Goal: Navigation & Orientation: Find specific page/section

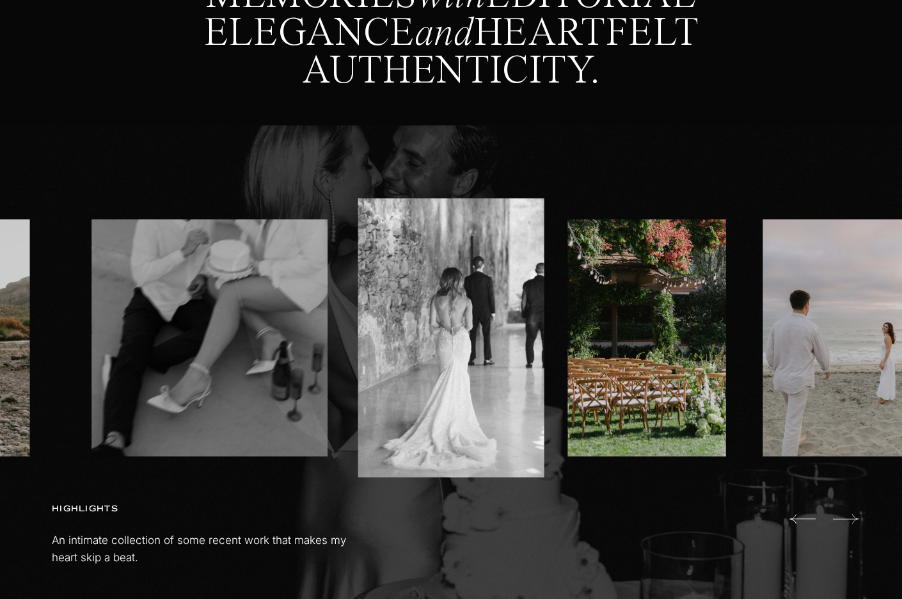
scroll to position [653, 0]
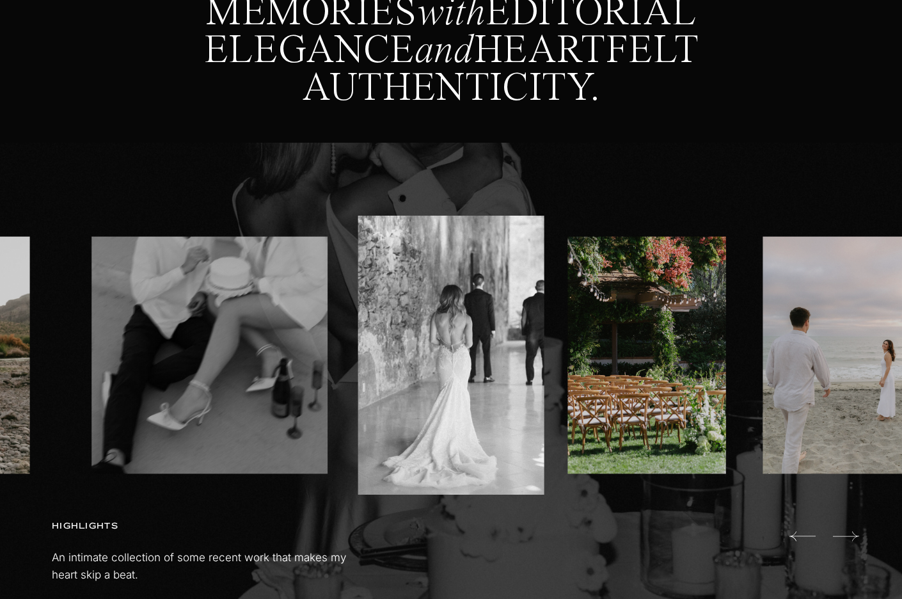
click at [835, 530] on icon at bounding box center [846, 536] width 26 height 26
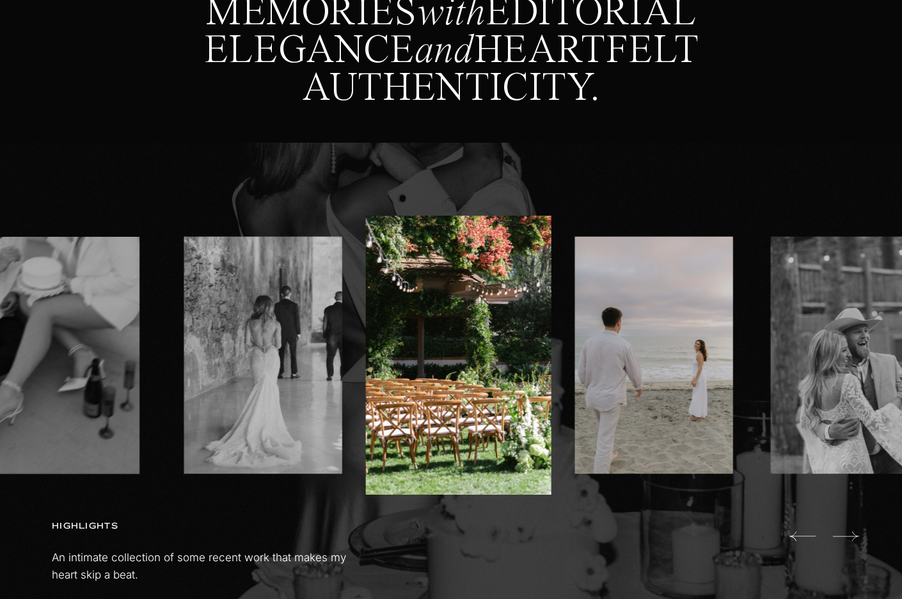
click at [847, 532] on icon at bounding box center [846, 536] width 26 height 26
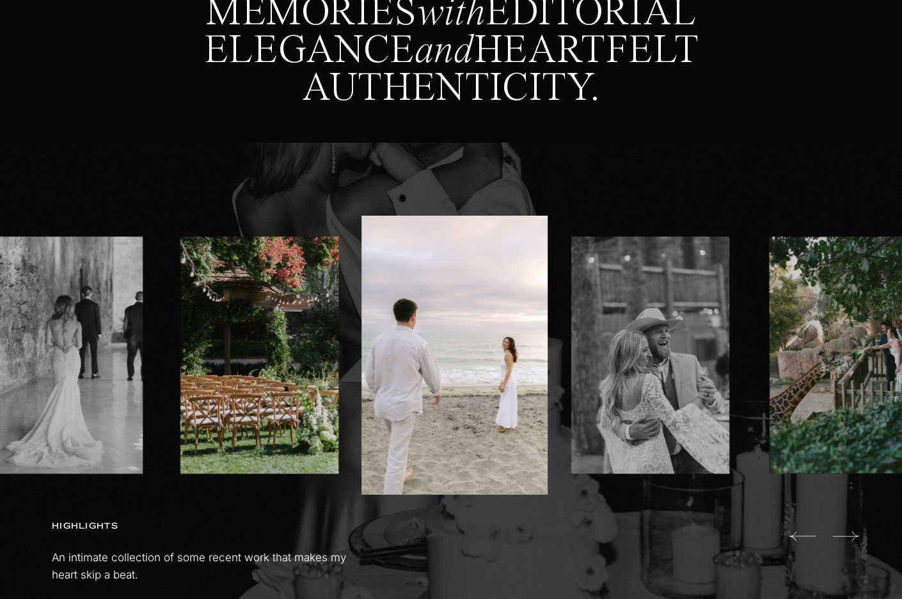
click at [847, 532] on icon at bounding box center [846, 536] width 26 height 26
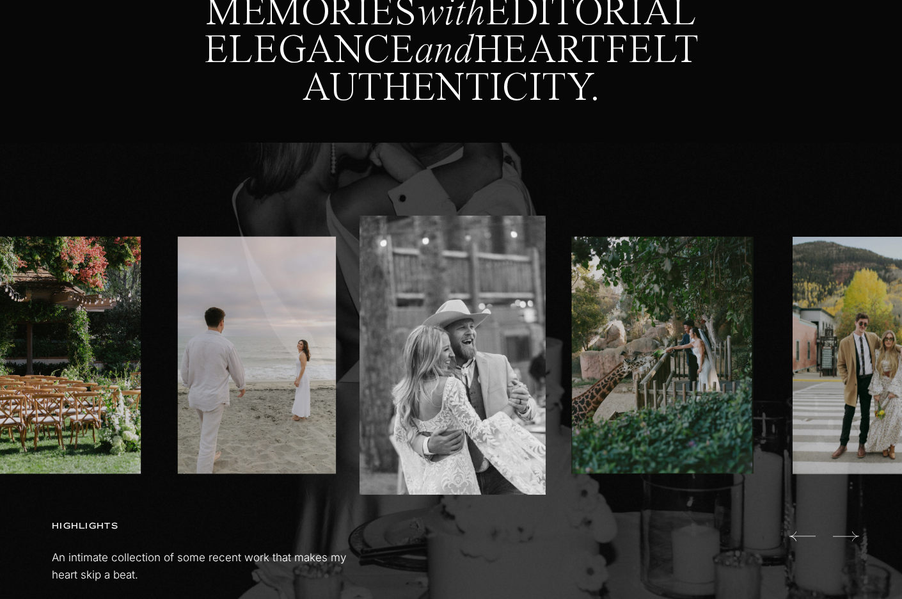
click at [847, 532] on icon at bounding box center [846, 536] width 26 height 26
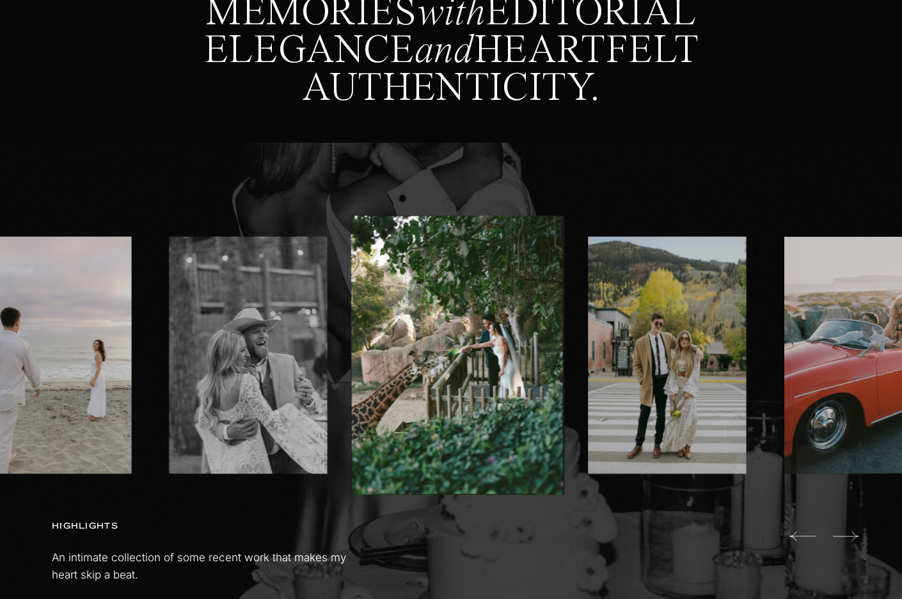
click at [847, 532] on icon at bounding box center [846, 536] width 26 height 26
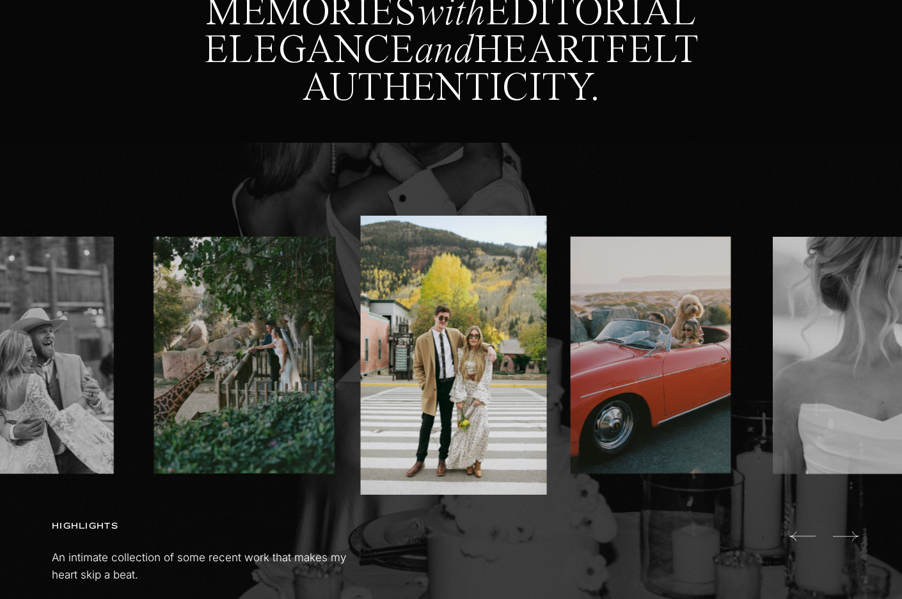
click at [847, 532] on icon at bounding box center [846, 536] width 26 height 26
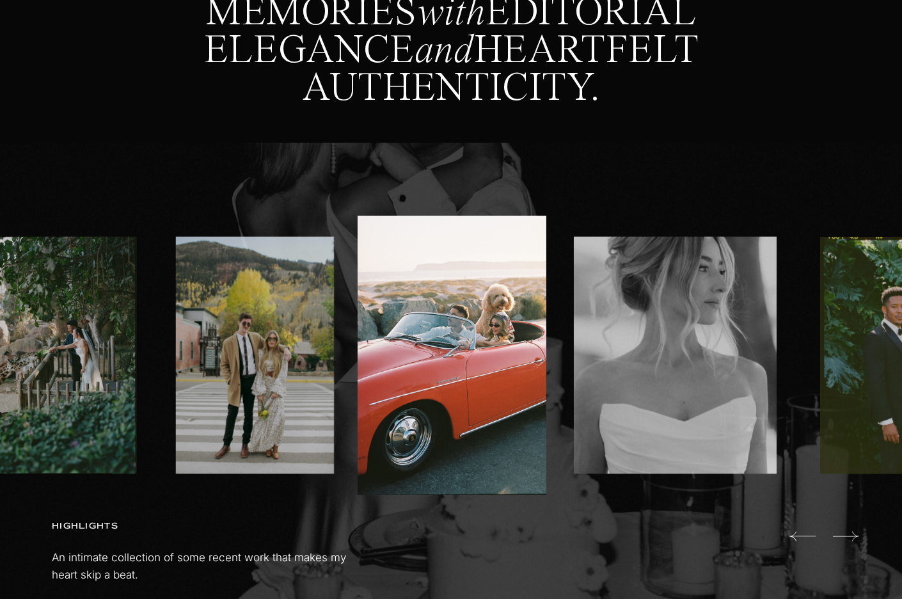
click at [847, 532] on icon at bounding box center [846, 536] width 26 height 26
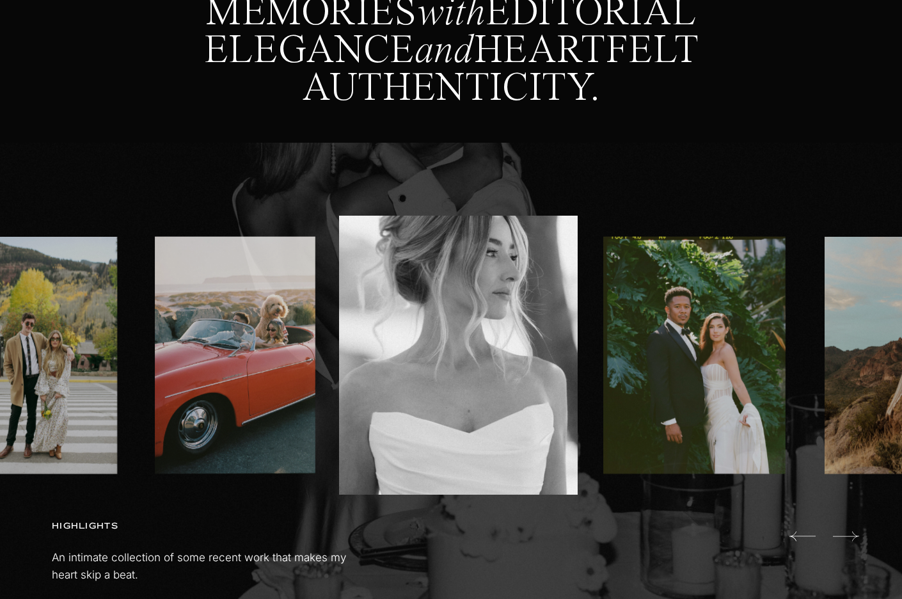
click at [847, 532] on icon at bounding box center [846, 536] width 26 height 26
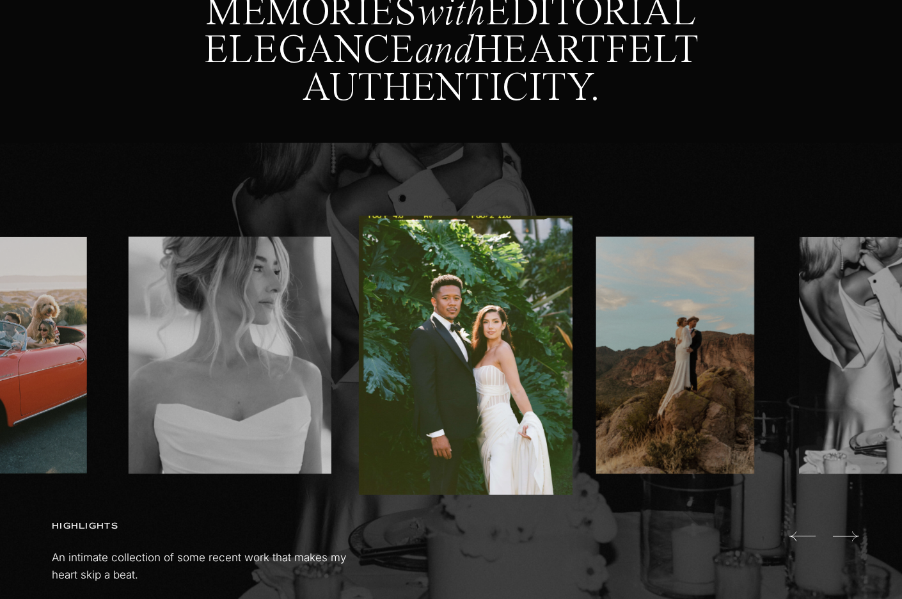
click at [847, 532] on icon at bounding box center [846, 536] width 26 height 26
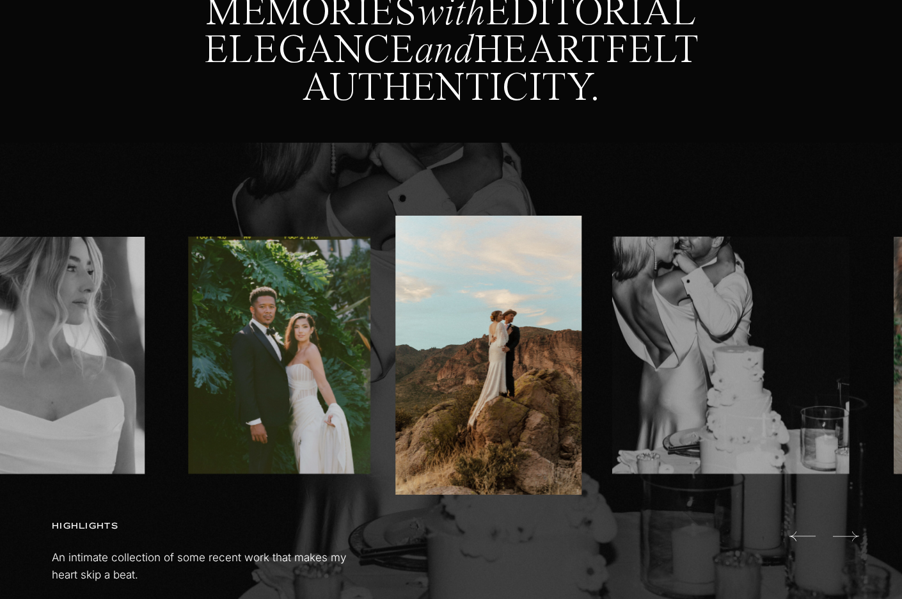
click at [847, 532] on icon at bounding box center [846, 536] width 26 height 26
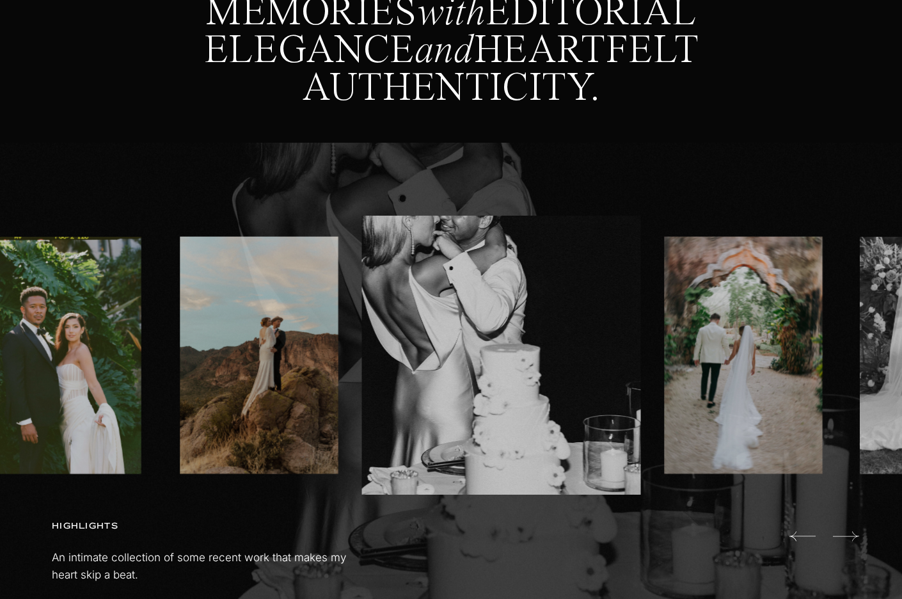
click at [847, 532] on icon at bounding box center [846, 536] width 26 height 26
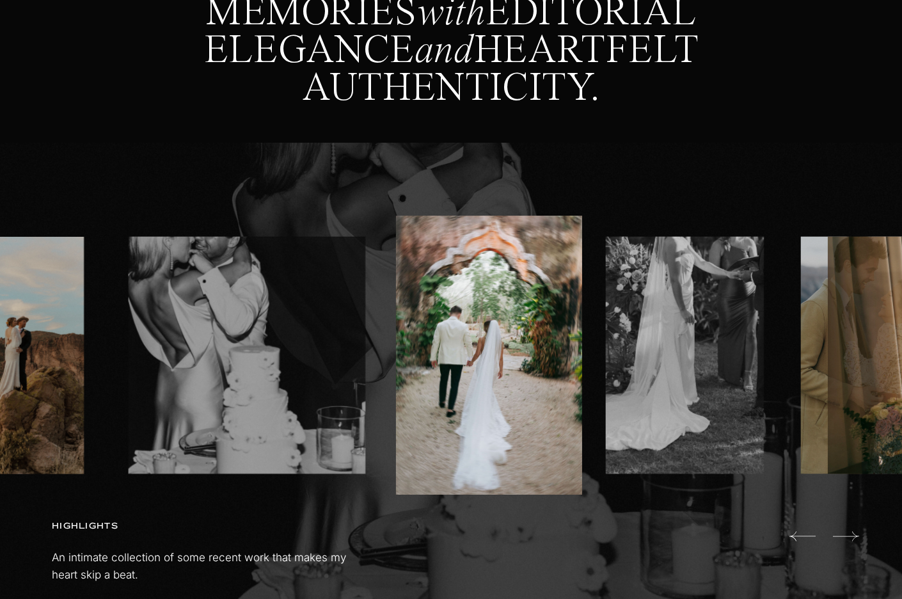
click at [847, 532] on icon at bounding box center [846, 536] width 26 height 26
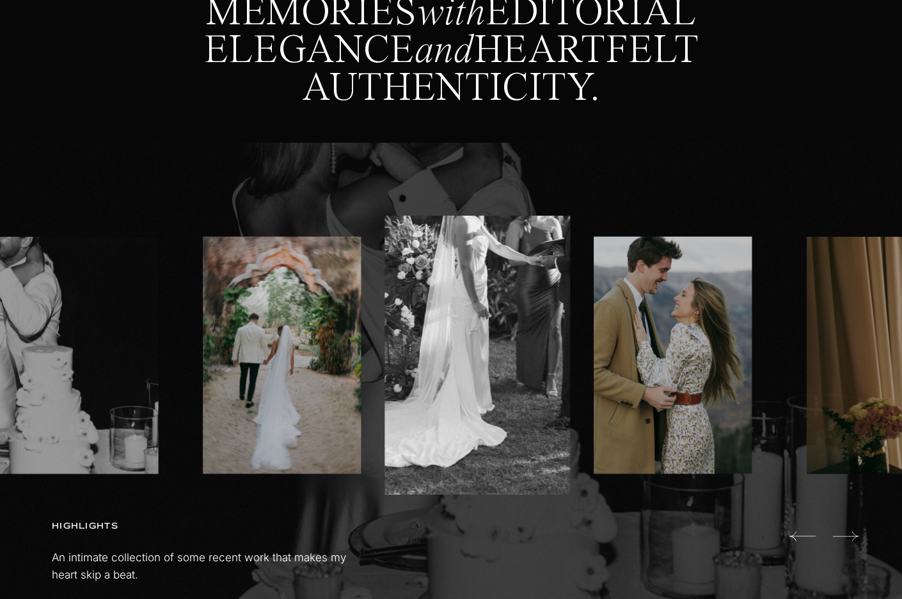
click at [847, 532] on icon at bounding box center [846, 536] width 26 height 26
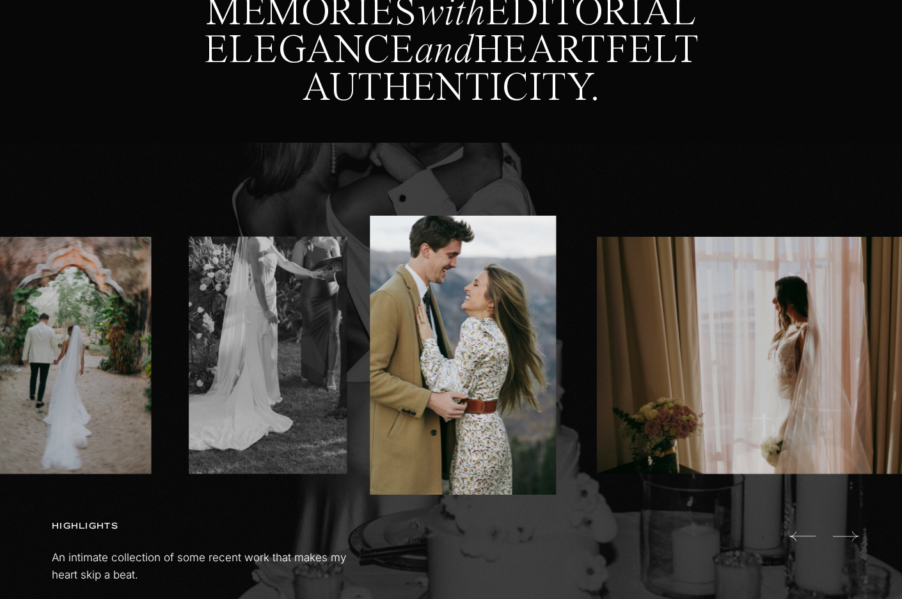
click at [847, 532] on icon at bounding box center [846, 536] width 26 height 26
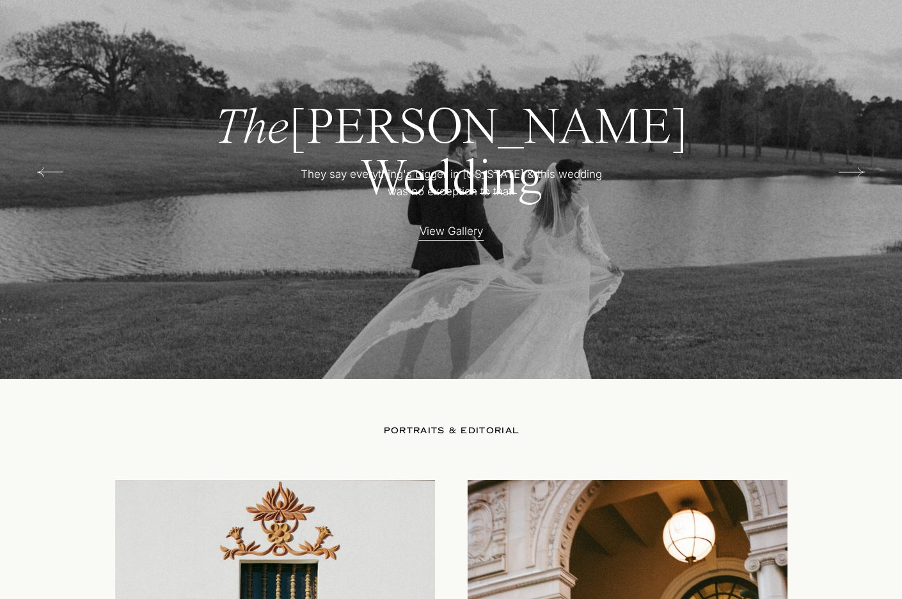
scroll to position [2446, 0]
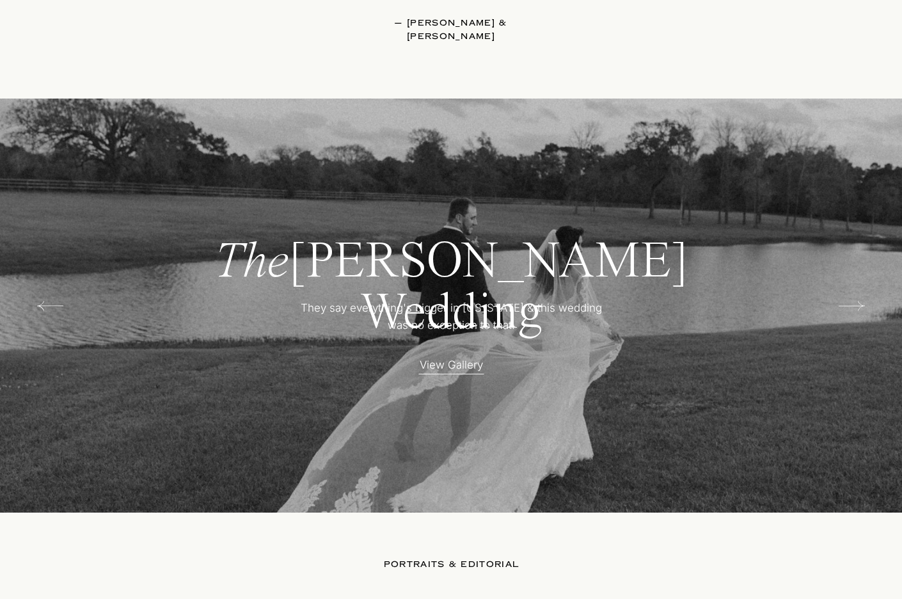
click at [850, 305] on icon at bounding box center [852, 306] width 26 height 26
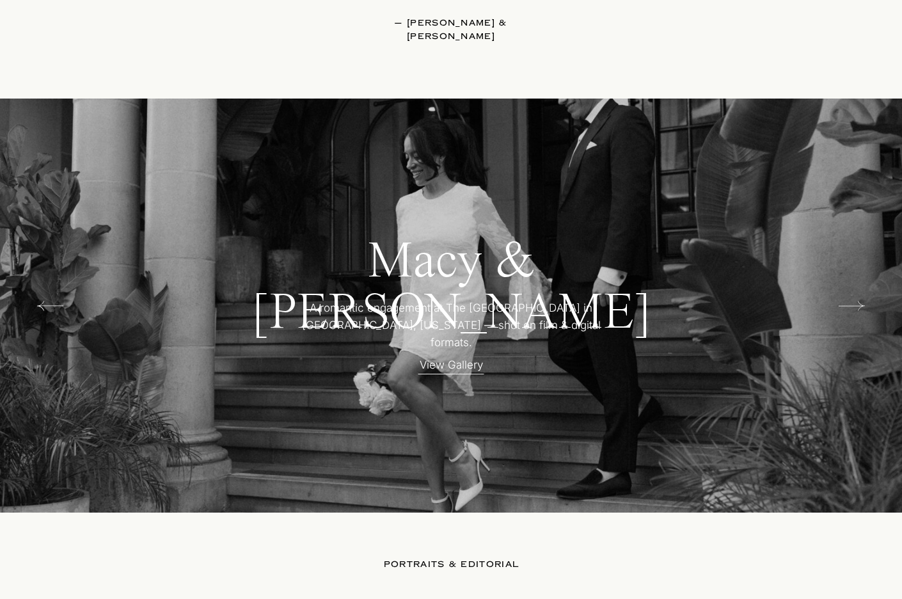
click at [850, 305] on icon at bounding box center [852, 306] width 26 height 26
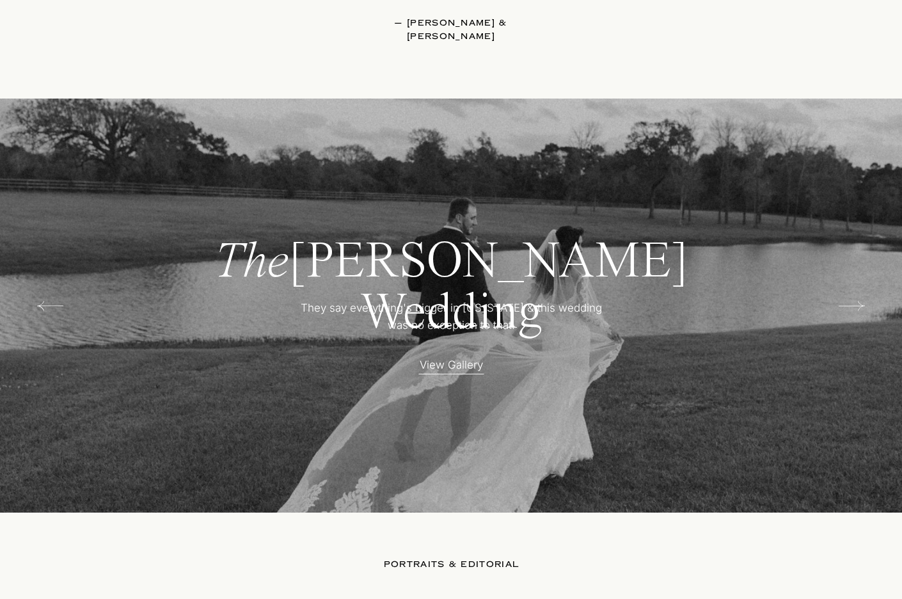
click at [850, 305] on icon at bounding box center [852, 306] width 26 height 26
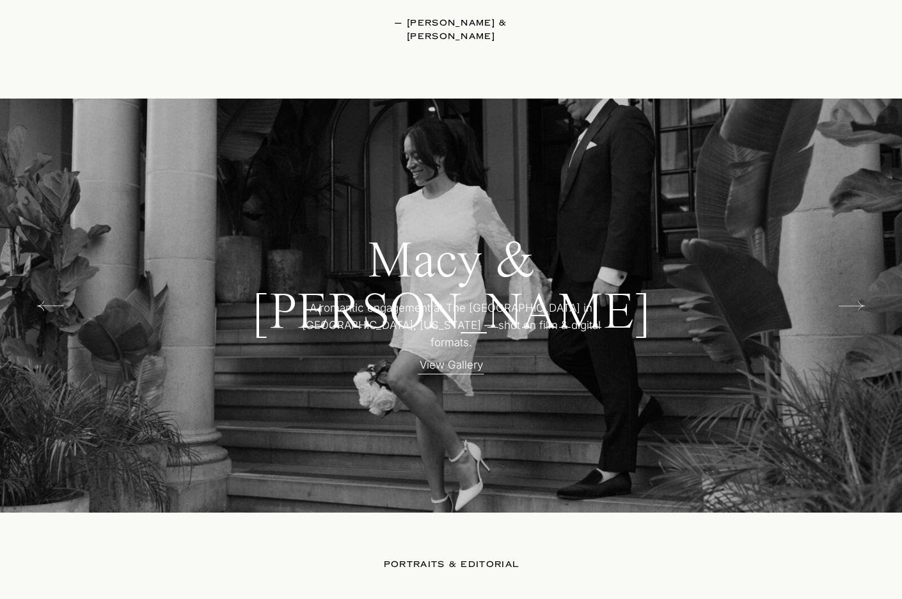
click at [850, 305] on icon at bounding box center [852, 306] width 26 height 26
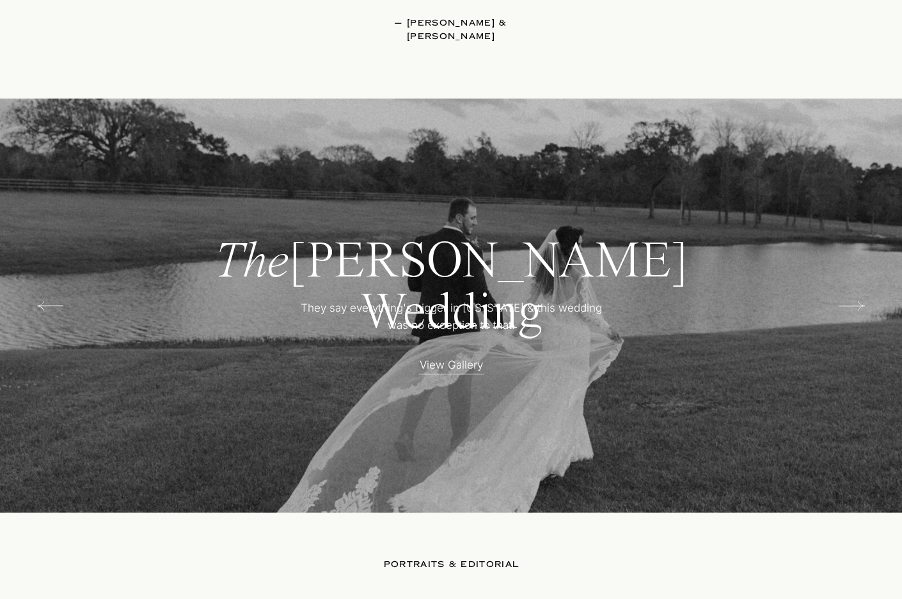
click at [850, 305] on icon at bounding box center [852, 306] width 26 height 26
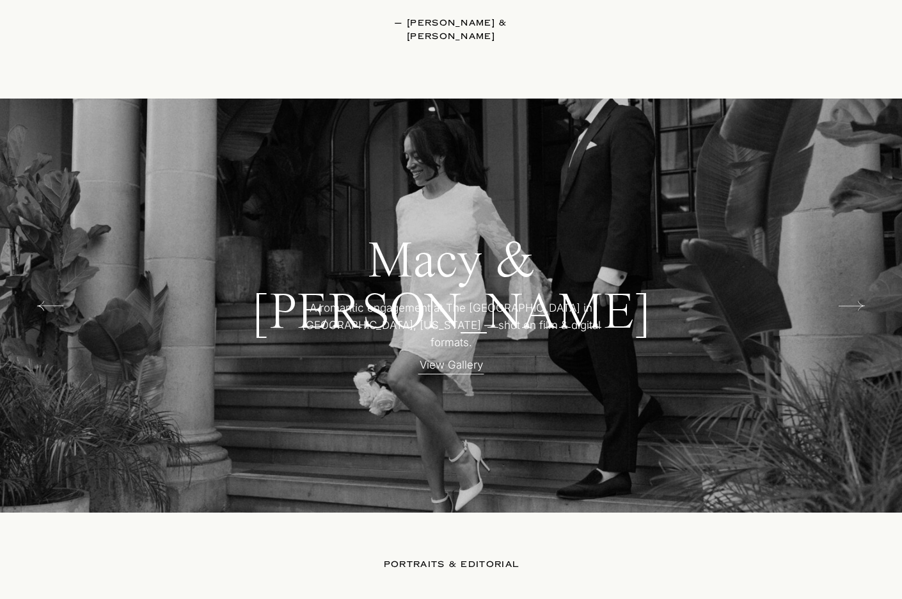
click at [850, 305] on icon at bounding box center [852, 306] width 26 height 26
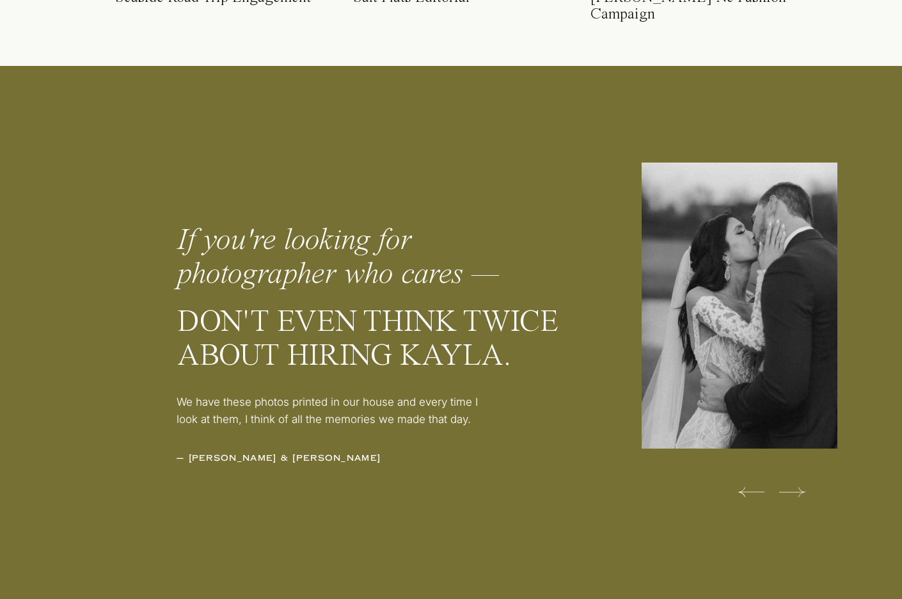
scroll to position [4047, 0]
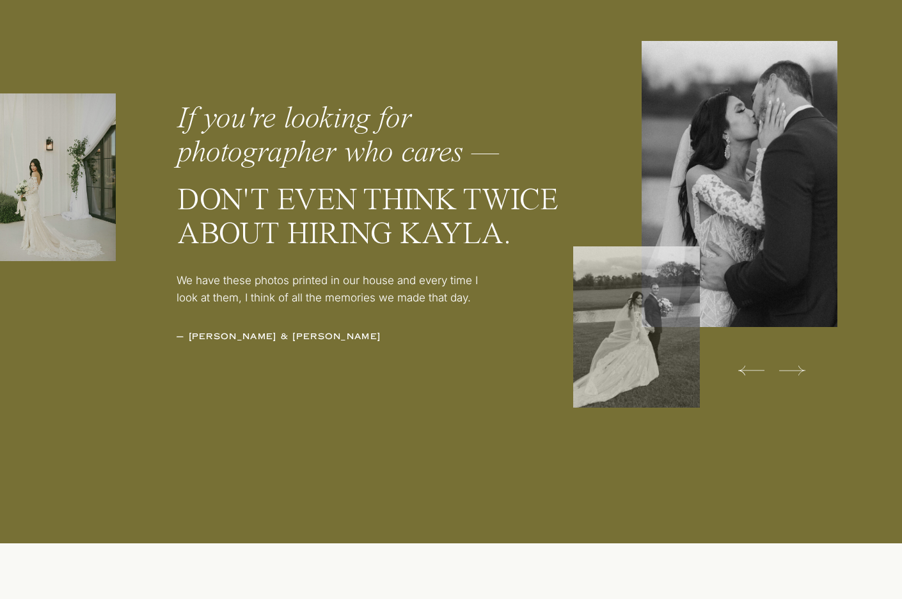
click at [785, 370] on icon at bounding box center [792, 371] width 26 height 26
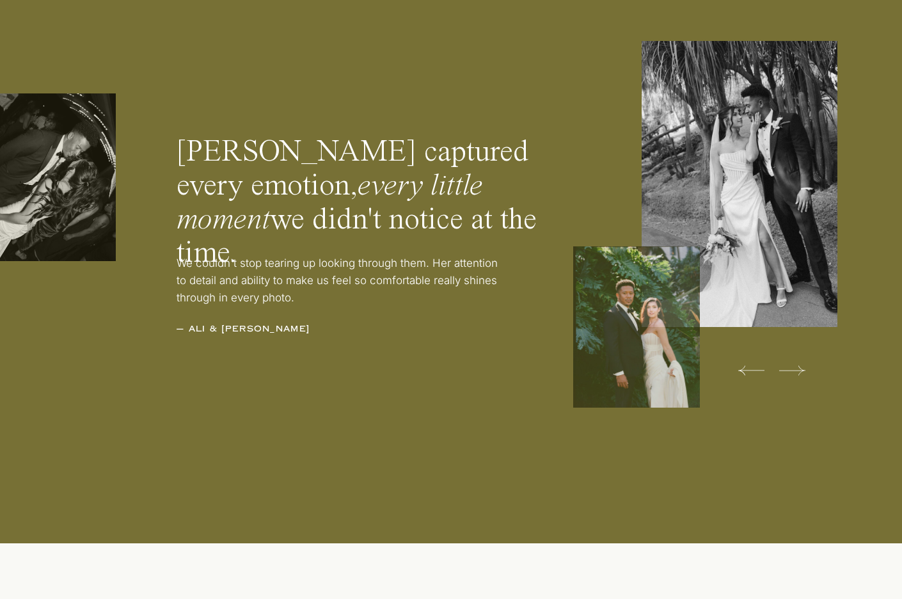
click at [785, 370] on icon at bounding box center [792, 371] width 26 height 26
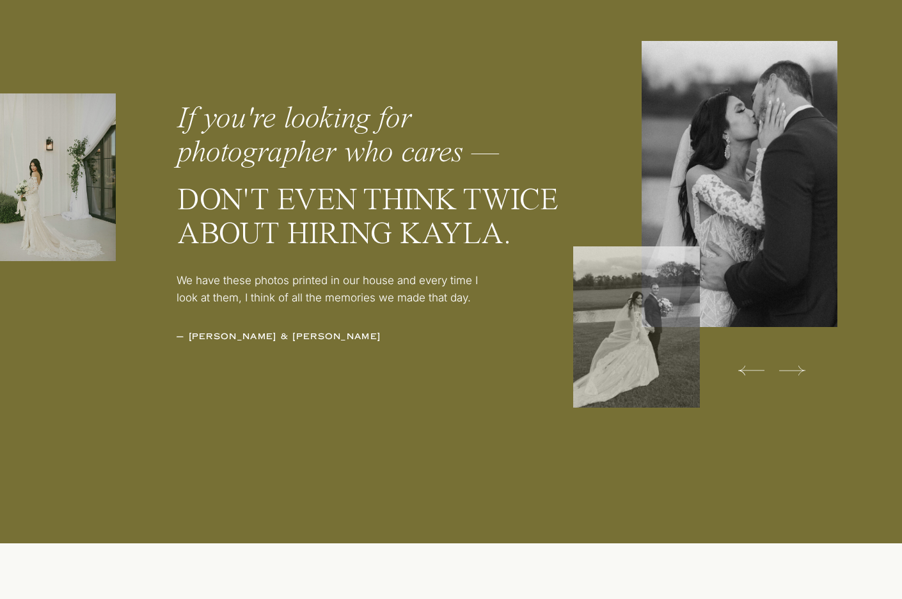
click at [785, 370] on icon at bounding box center [792, 371] width 26 height 26
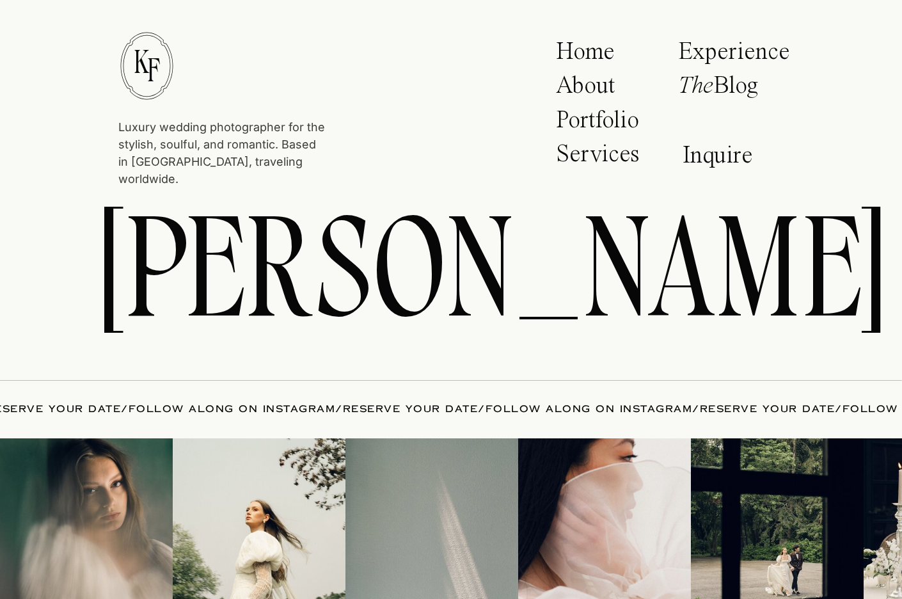
scroll to position [5756, 0]
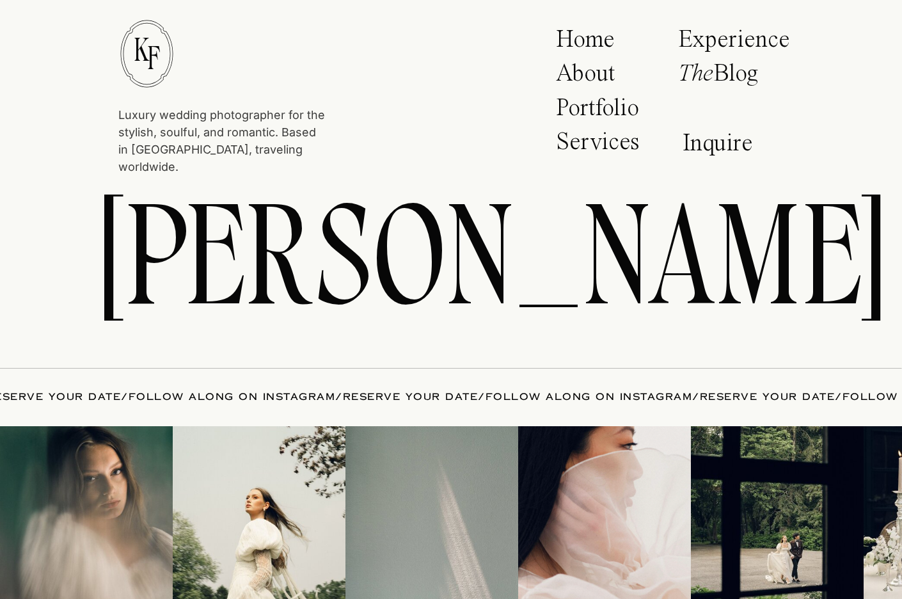
click at [134, 51] on p "K" at bounding box center [141, 47] width 15 height 29
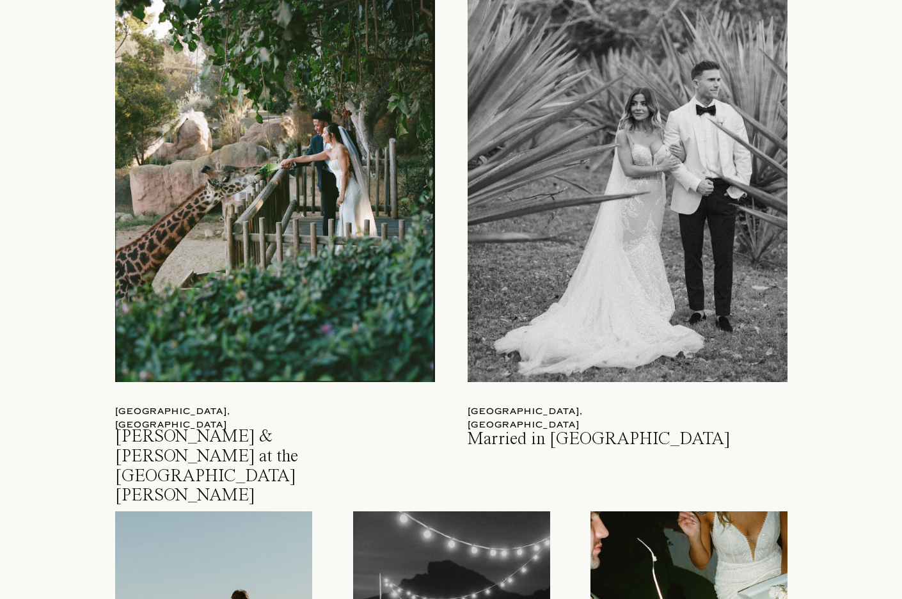
scroll to position [0, 0]
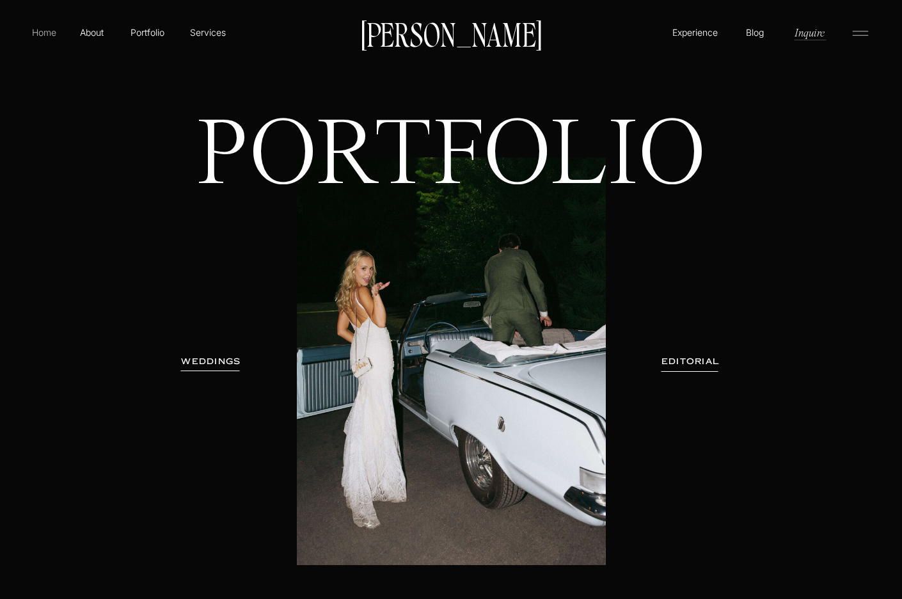
click at [40, 28] on p "Home" at bounding box center [43, 32] width 29 height 13
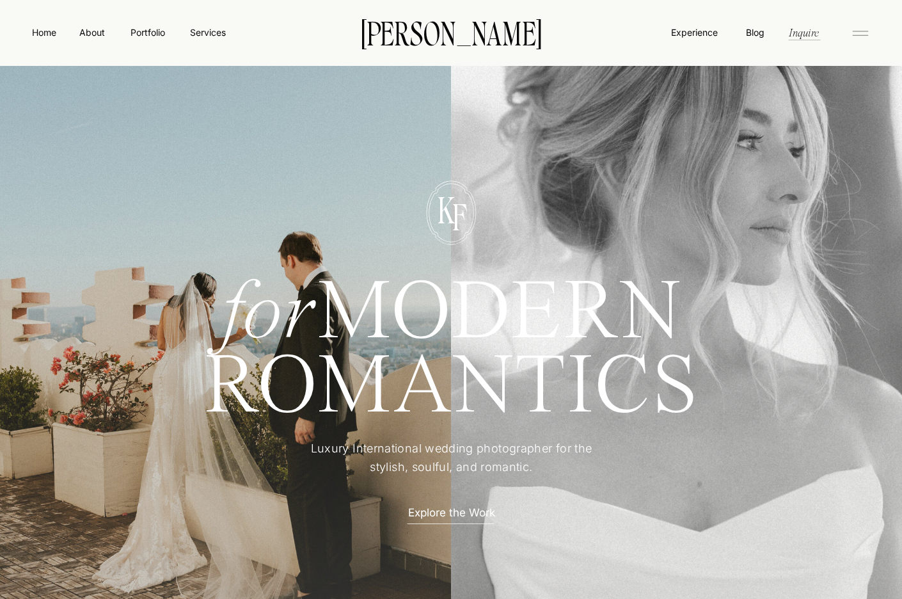
click at [866, 29] on icon at bounding box center [861, 33] width 26 height 20
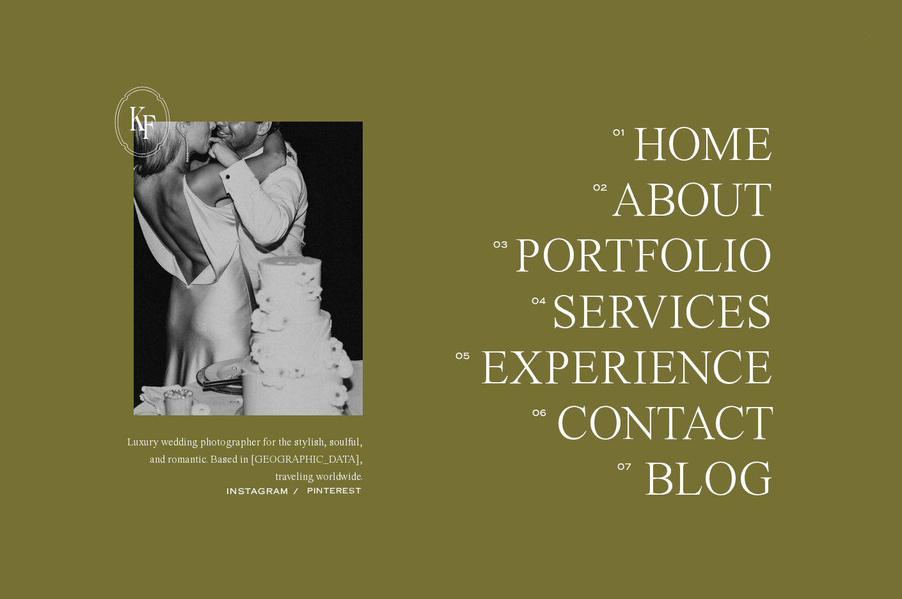
click at [866, 32] on icon at bounding box center [869, 35] width 22 height 33
click at [866, 32] on icon at bounding box center [861, 33] width 26 height 20
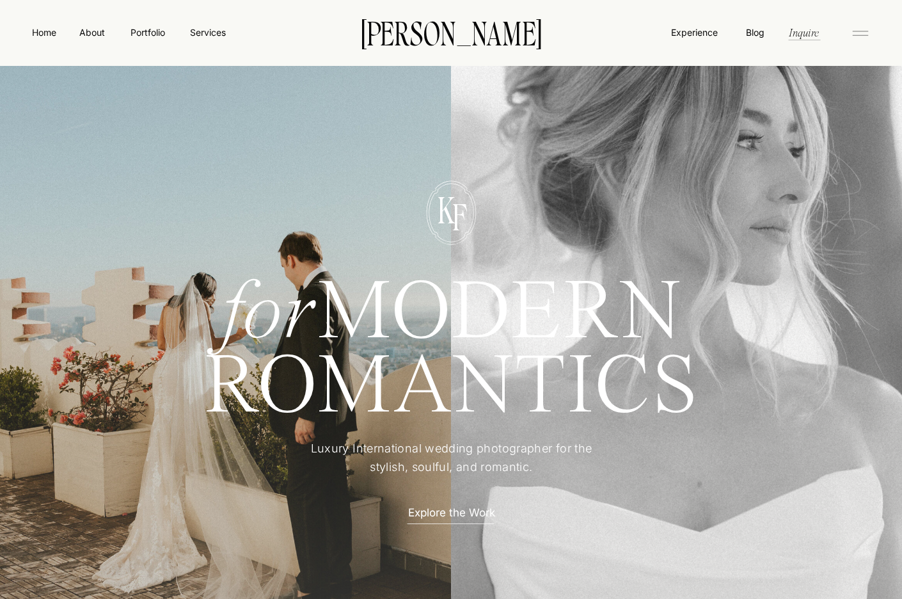
click at [859, 33] on icon at bounding box center [861, 33] width 26 height 20
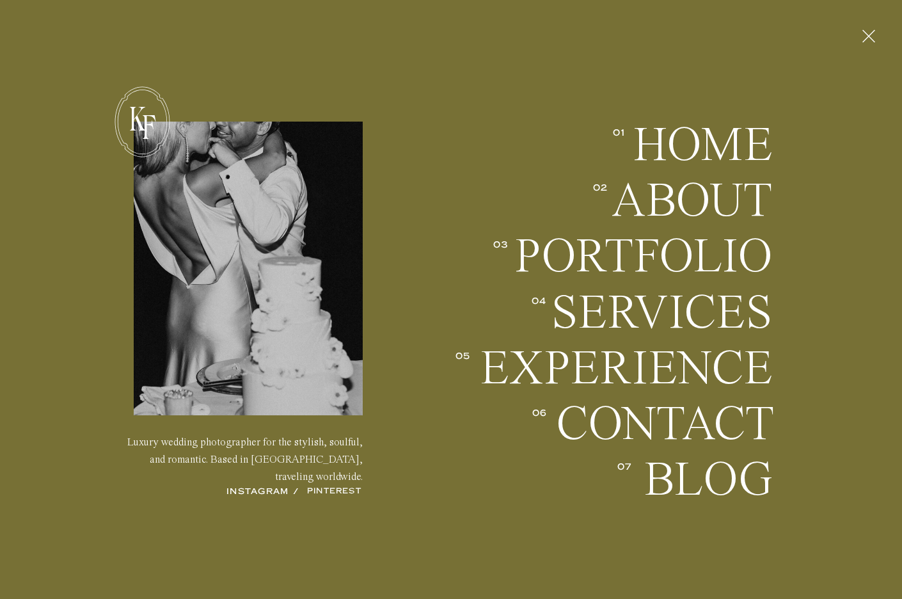
drag, startPoint x: 871, startPoint y: 37, endPoint x: 836, endPoint y: 36, distance: 35.2
click at [871, 37] on polygon at bounding box center [868, 35] width 13 height 13
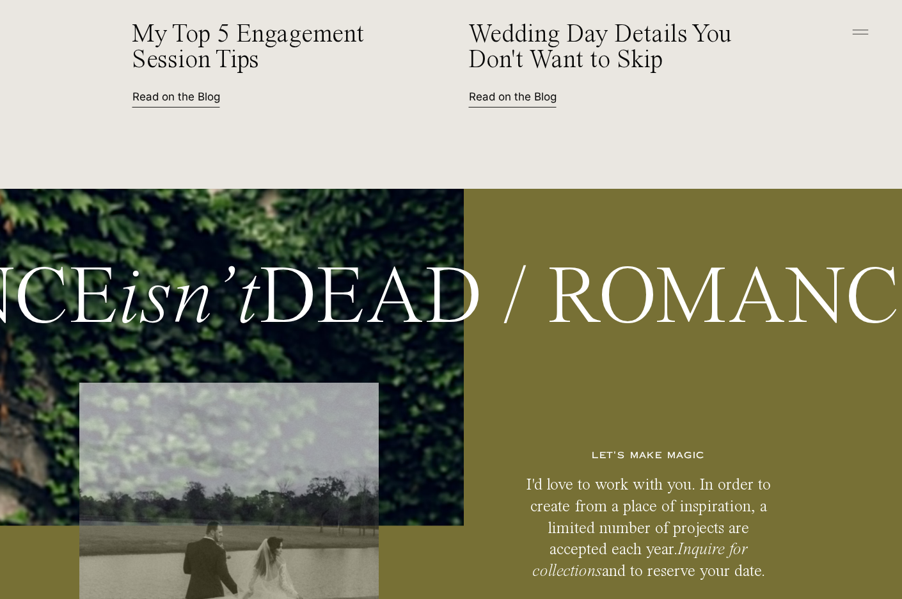
scroll to position [6721, 0]
